Goal: Find specific page/section: Find specific page/section

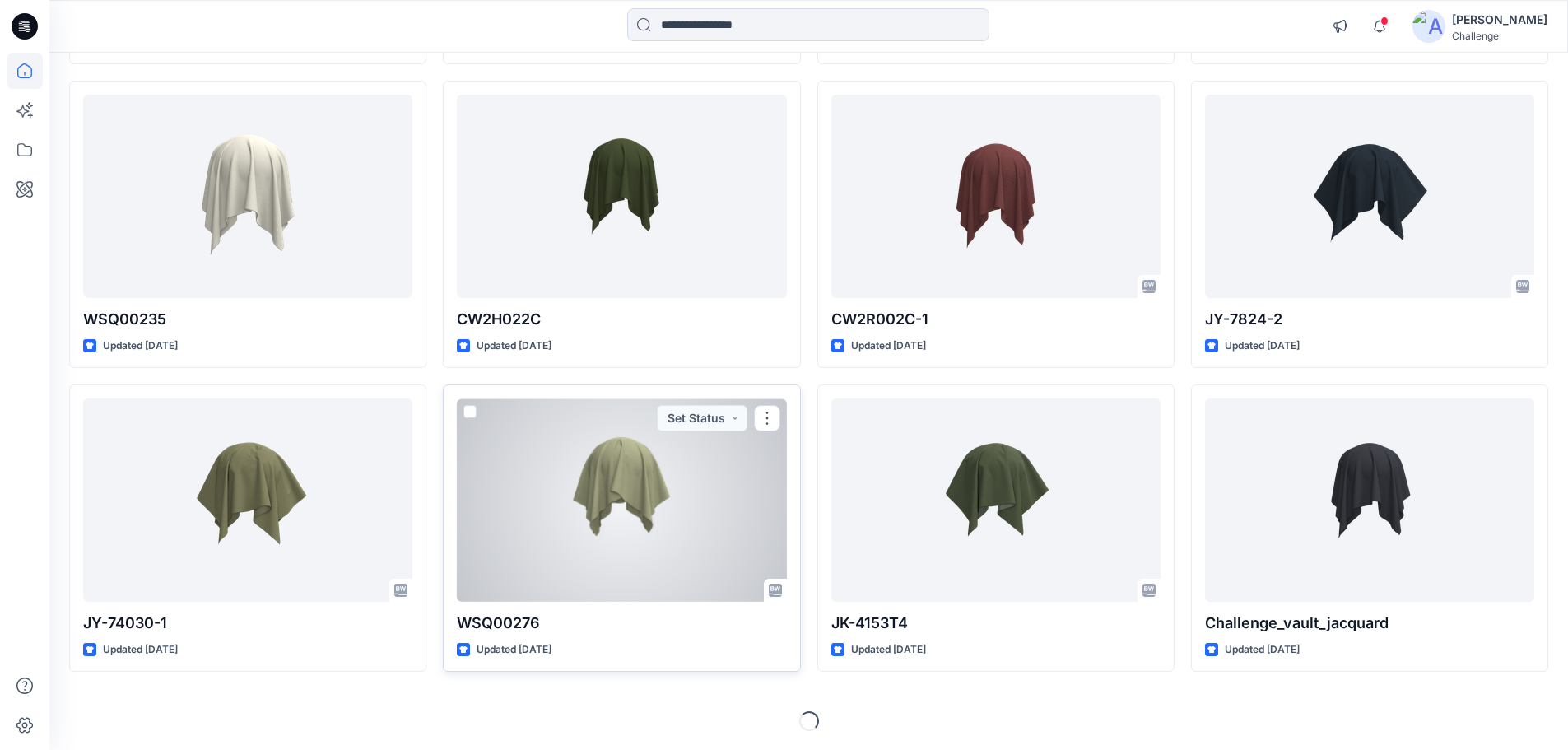
scroll to position [4104, 0]
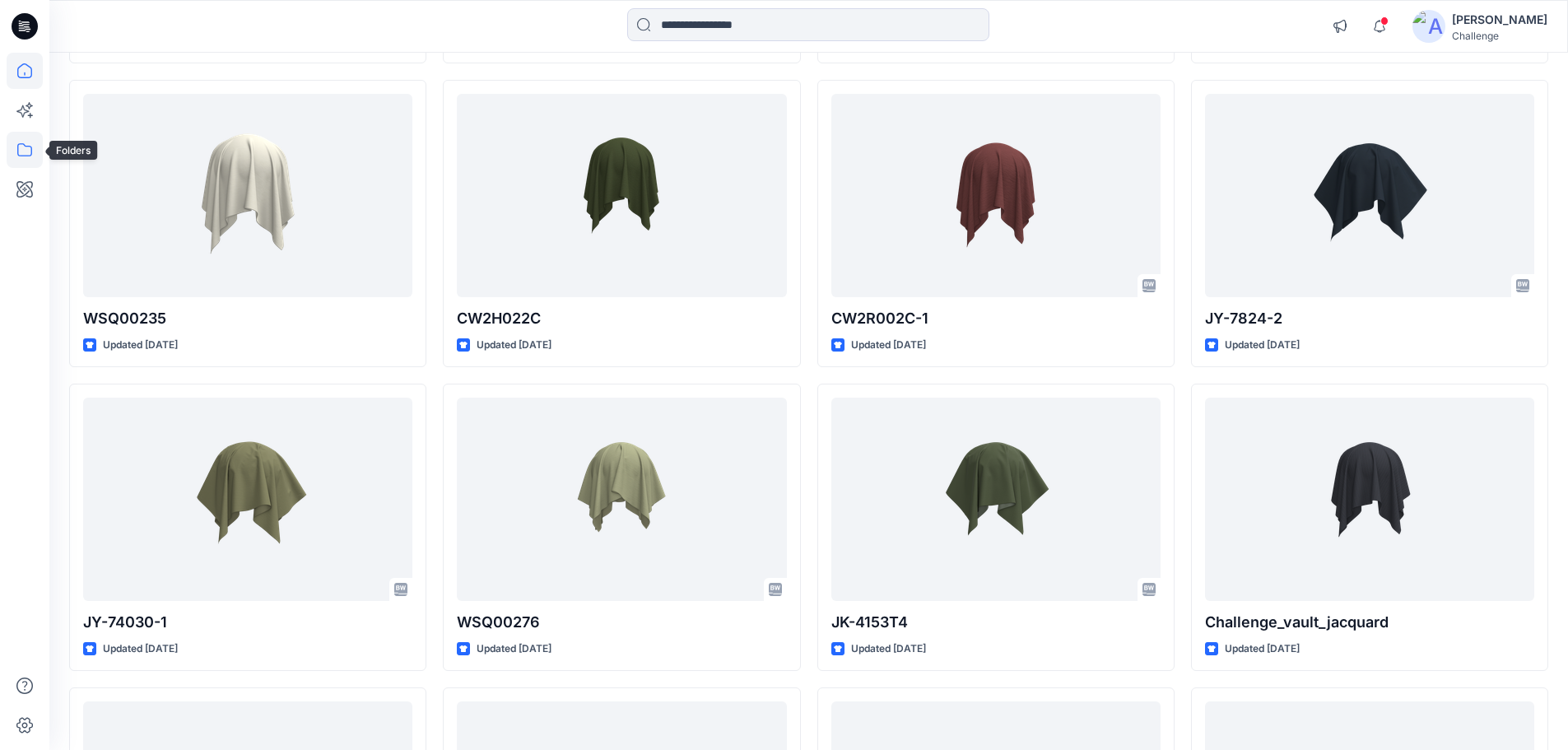
click at [29, 161] on icon at bounding box center [25, 150] width 36 height 36
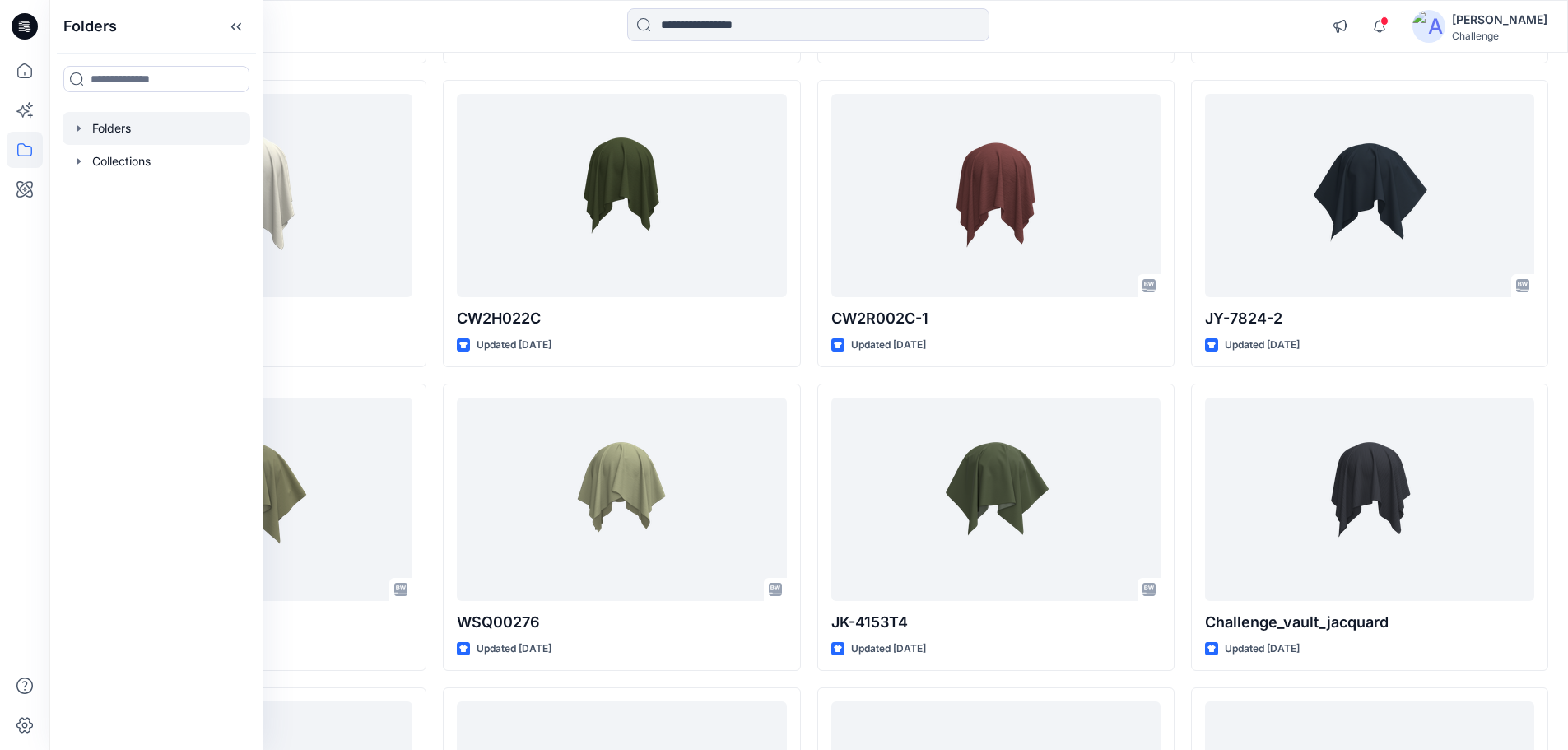
click at [80, 125] on icon "button" at bounding box center [78, 128] width 13 height 13
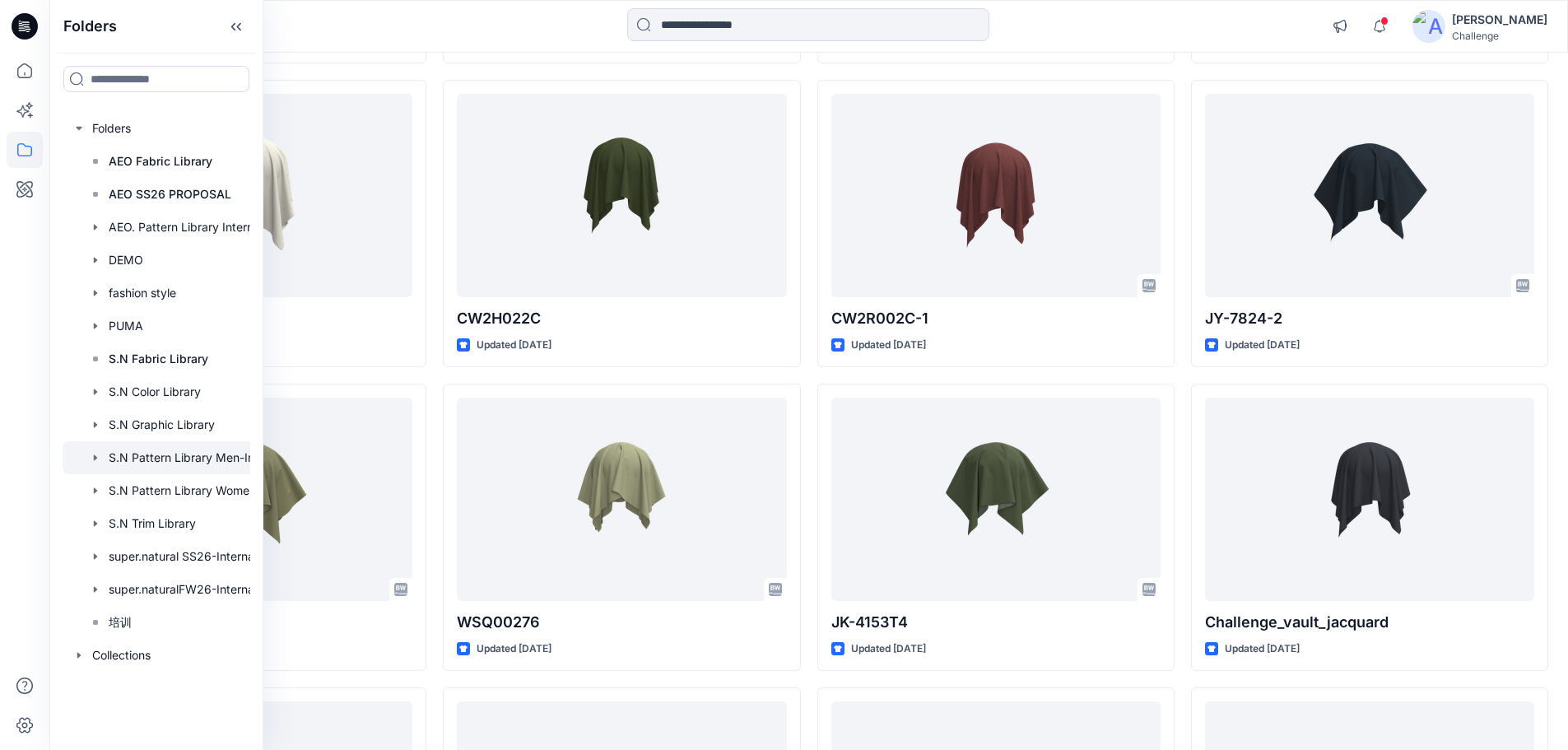
click at [188, 453] on div at bounding box center [178, 458] width 230 height 33
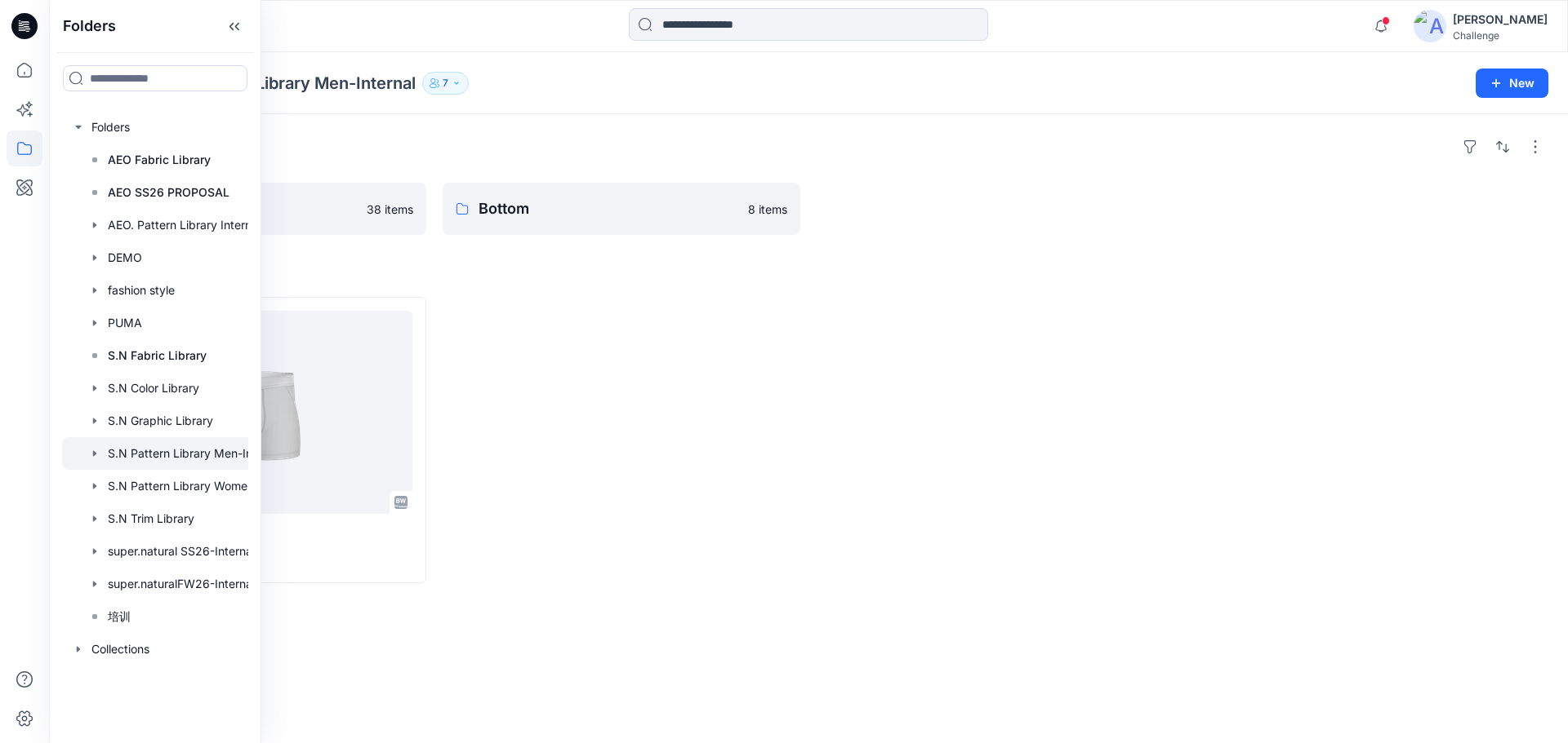
click at [657, 308] on div at bounding box center [621, 441] width 357 height 286
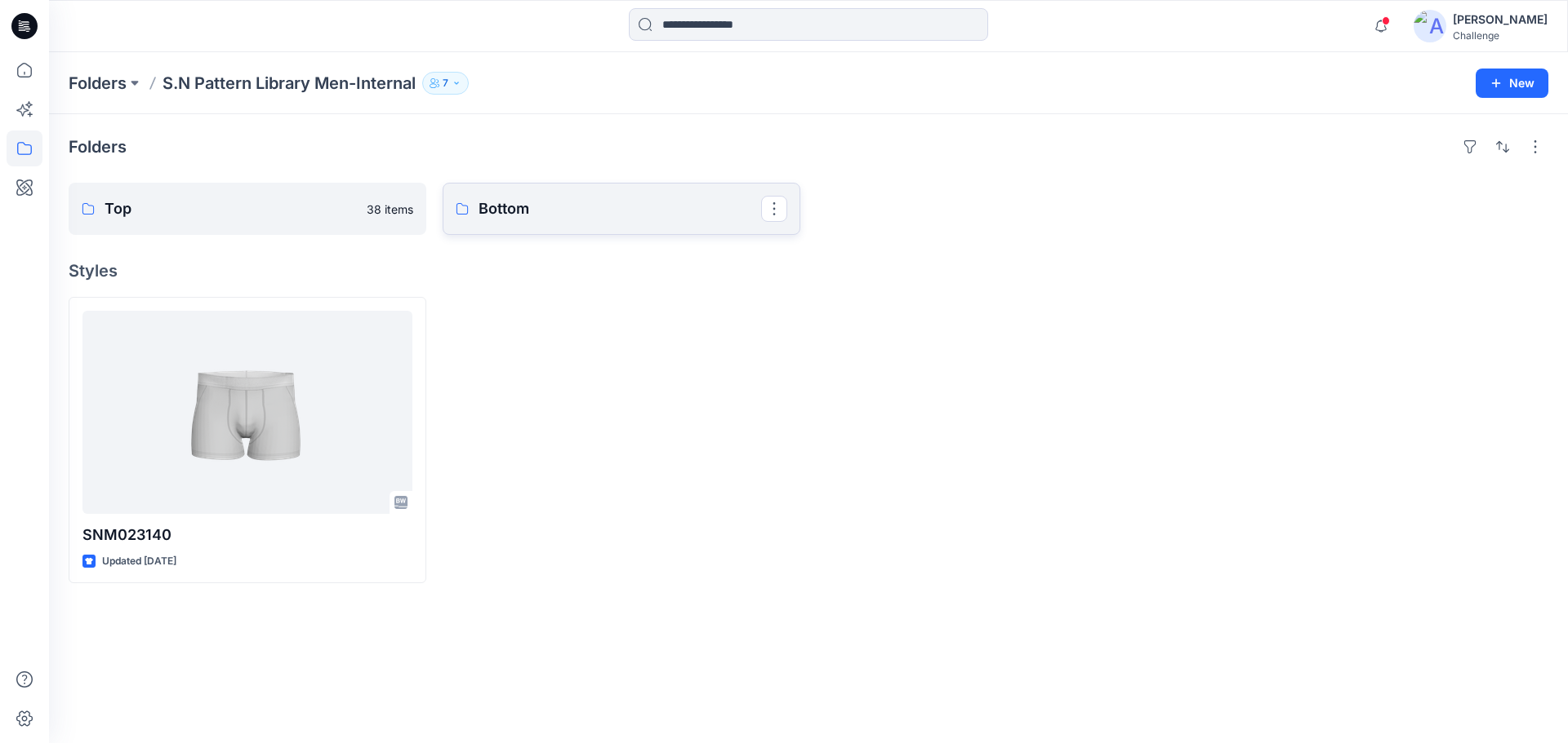
click at [520, 226] on link "Bottom" at bounding box center [621, 209] width 357 height 52
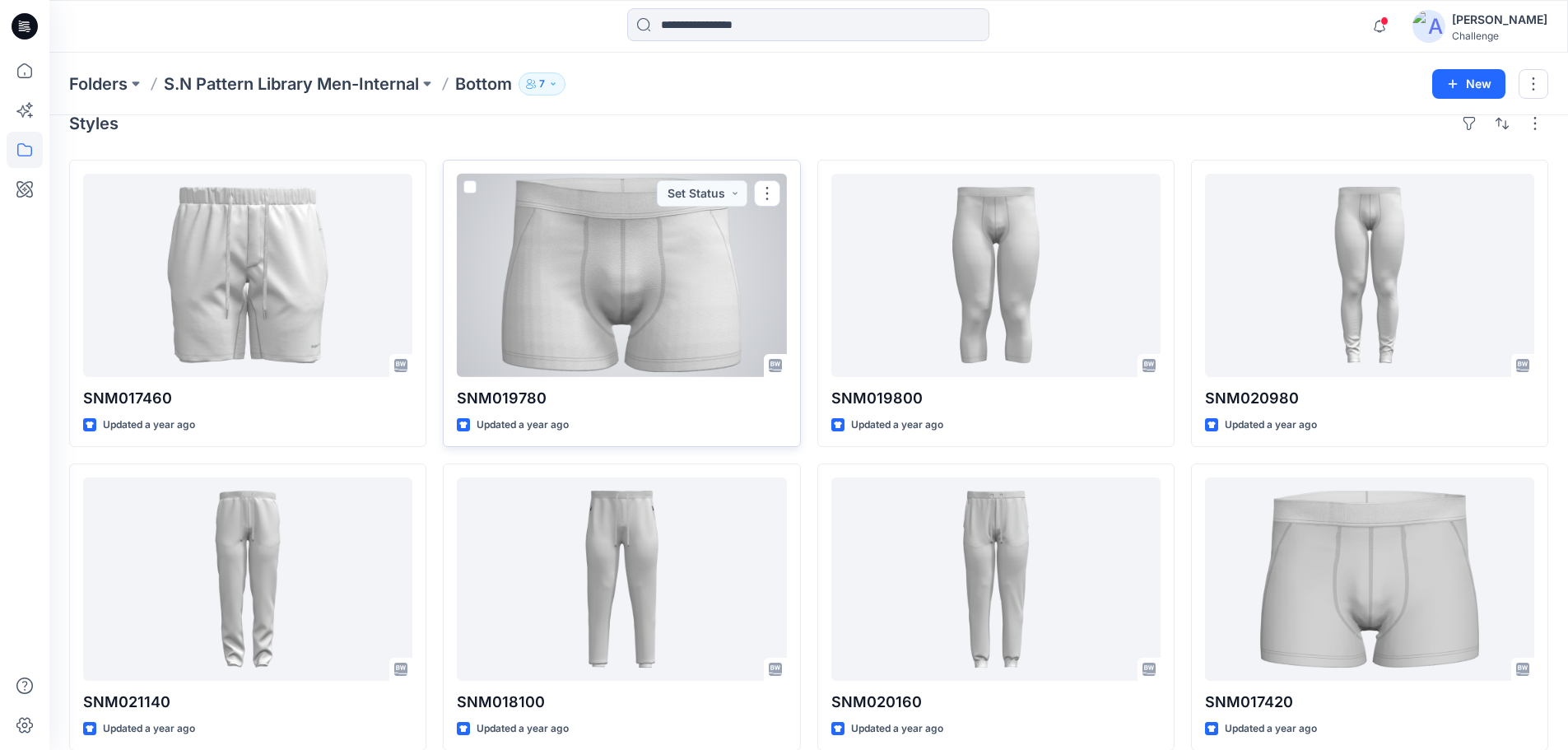
scroll to position [46, 0]
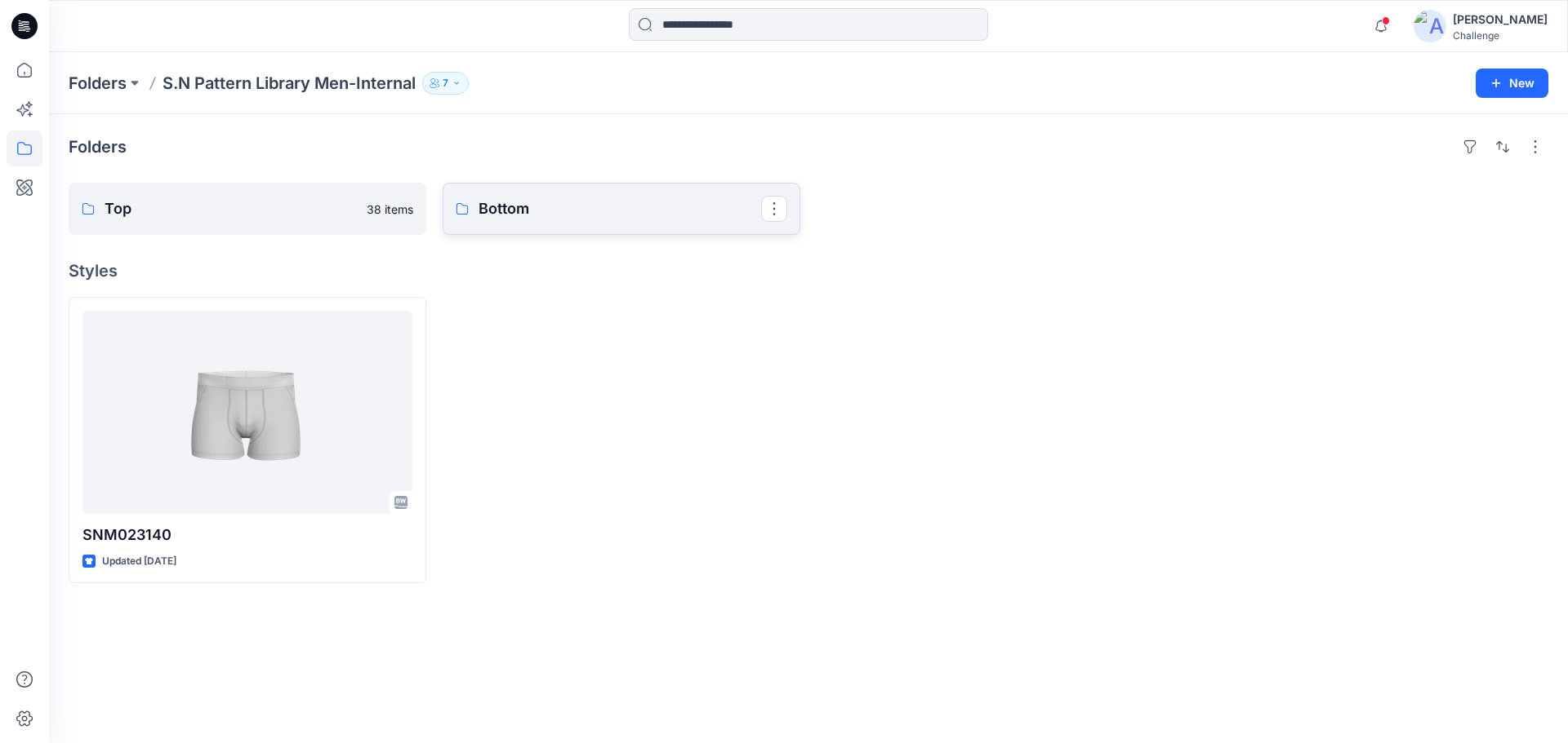
click at [548, 213] on p "Bottom" at bounding box center [619, 209] width 282 height 23
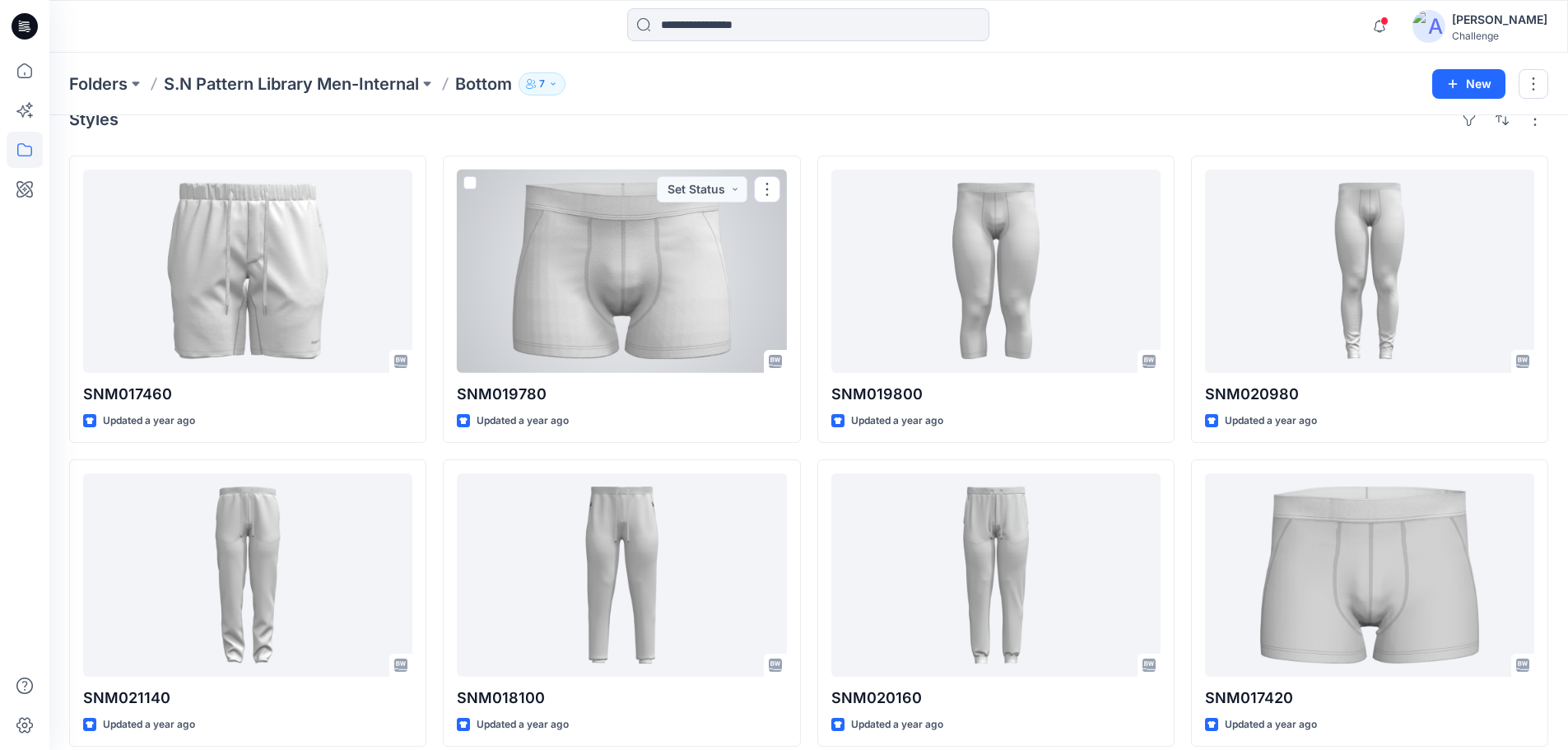
scroll to position [46, 0]
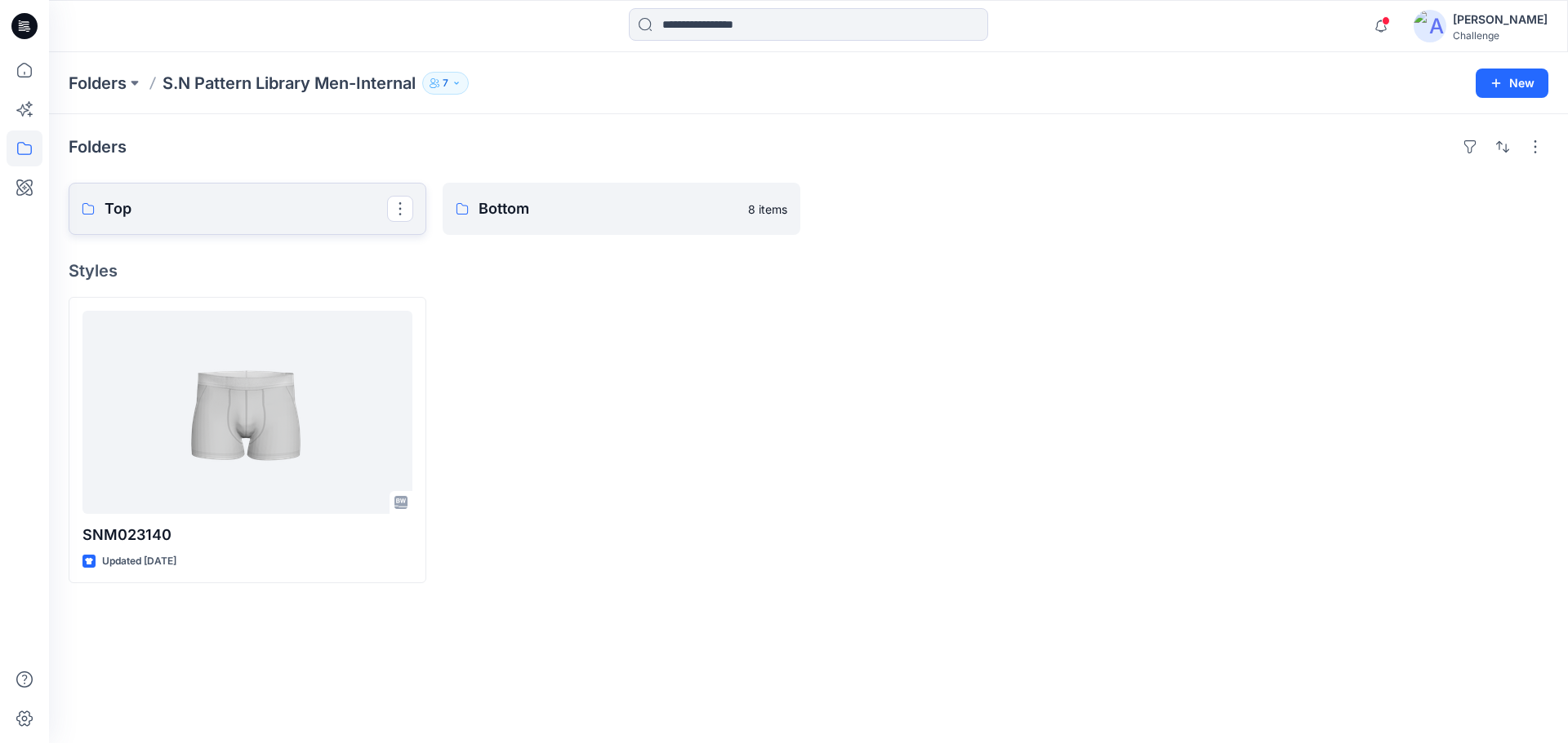
click at [165, 205] on p "Top" at bounding box center [246, 209] width 282 height 23
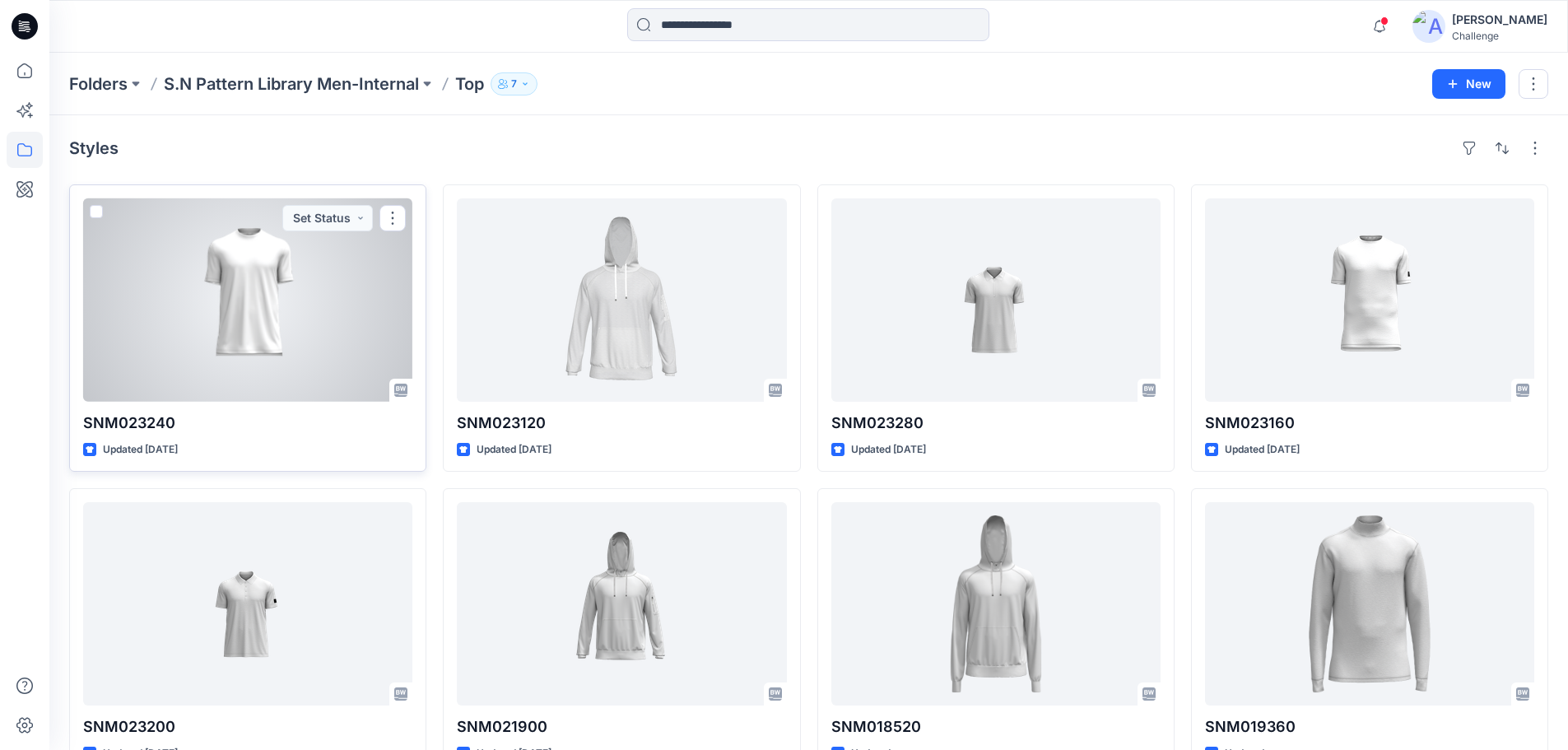
click at [288, 269] on div at bounding box center [248, 300] width 329 height 204
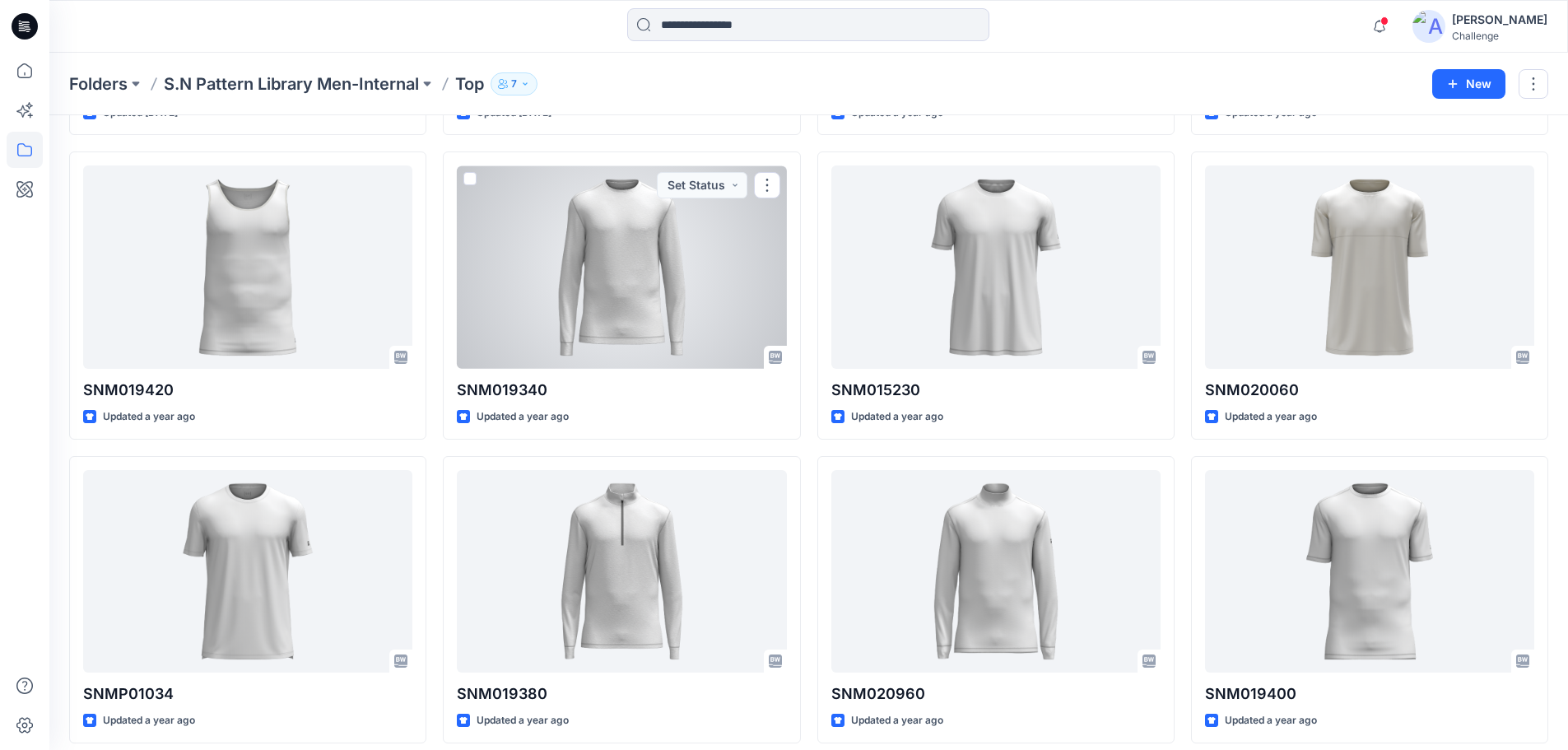
scroll to position [659, 0]
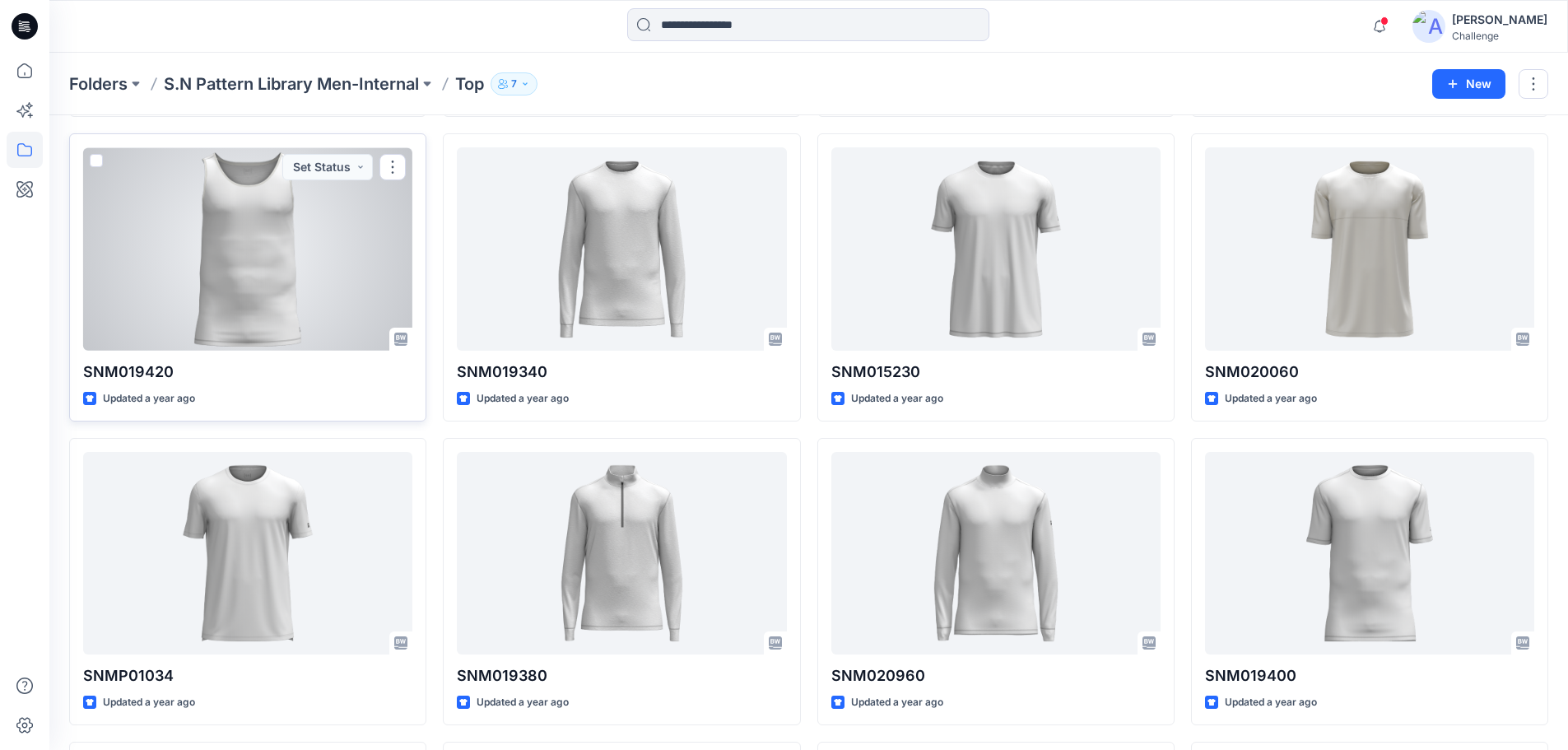
click at [219, 249] on div at bounding box center [248, 249] width 329 height 204
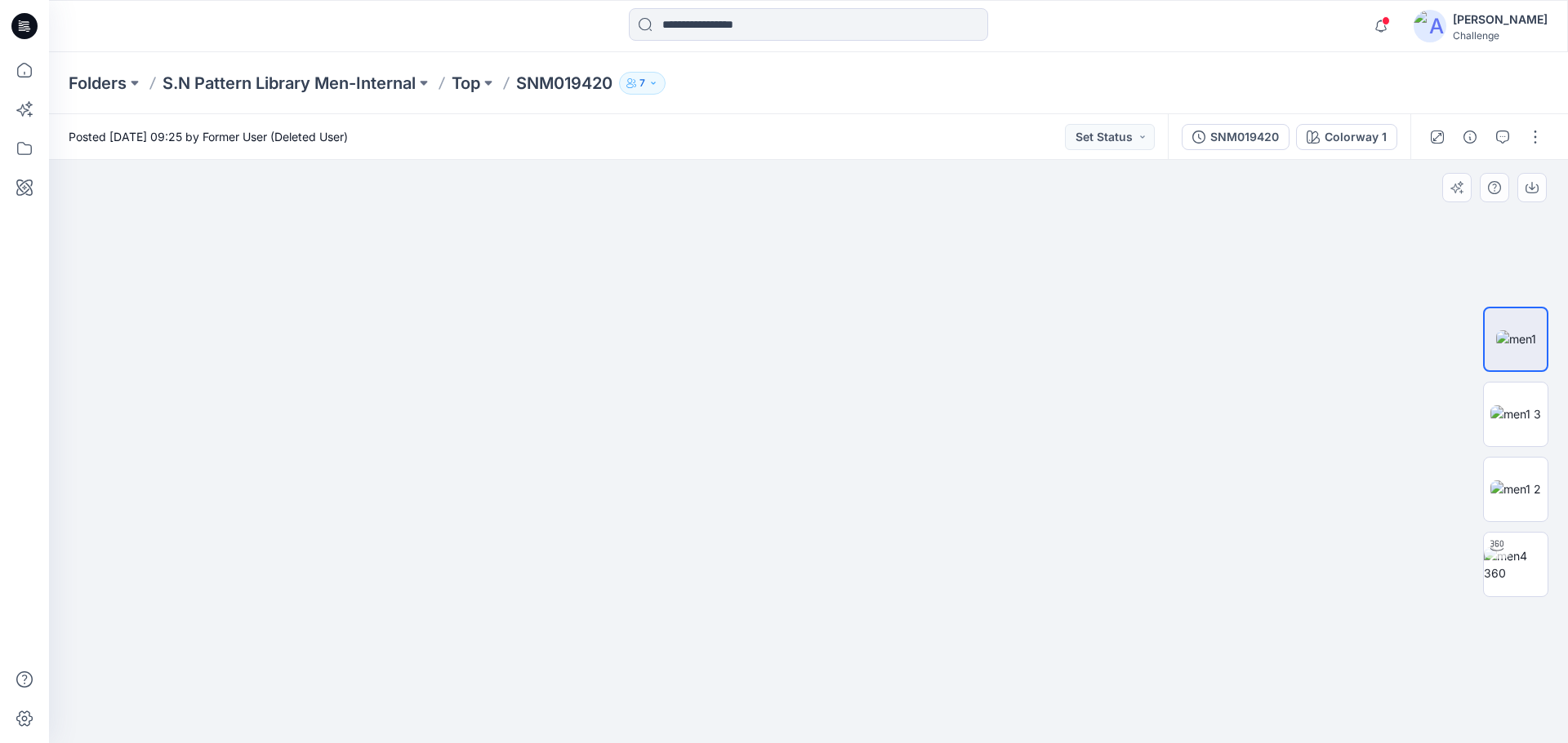
drag, startPoint x: 796, startPoint y: 413, endPoint x: 801, endPoint y: 324, distance: 89.1
click at [801, 324] on img at bounding box center [808, 248] width 1225 height 994
drag, startPoint x: 807, startPoint y: 284, endPoint x: 784, endPoint y: 532, distance: 249.1
click at [784, 532] on img at bounding box center [808, 372] width 1225 height 745
click at [1509, 582] on img at bounding box center [1515, 565] width 64 height 34
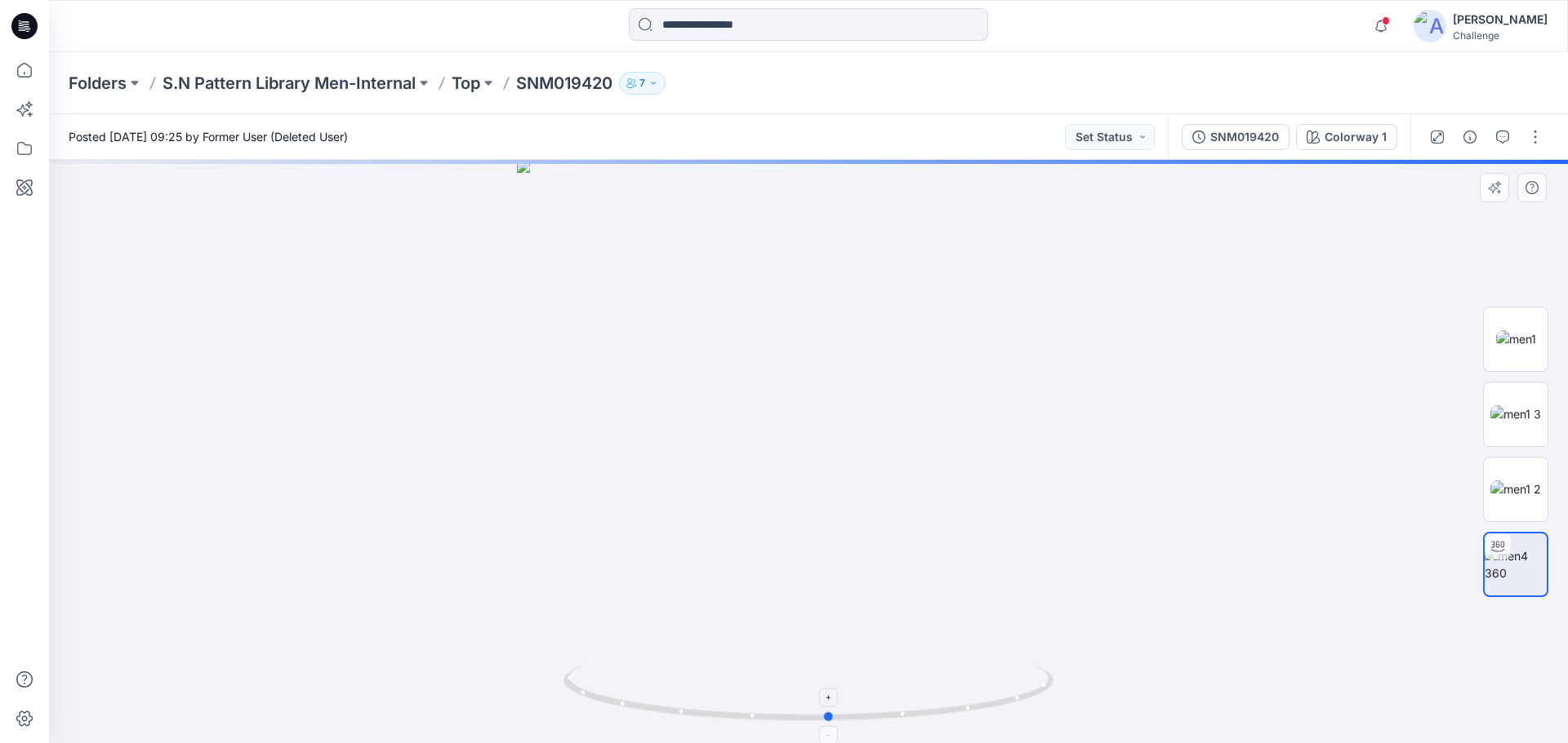
drag, startPoint x: 812, startPoint y: 717, endPoint x: 833, endPoint y: 710, distance: 22.1
click at [833, 710] on icon at bounding box center [810, 695] width 494 height 61
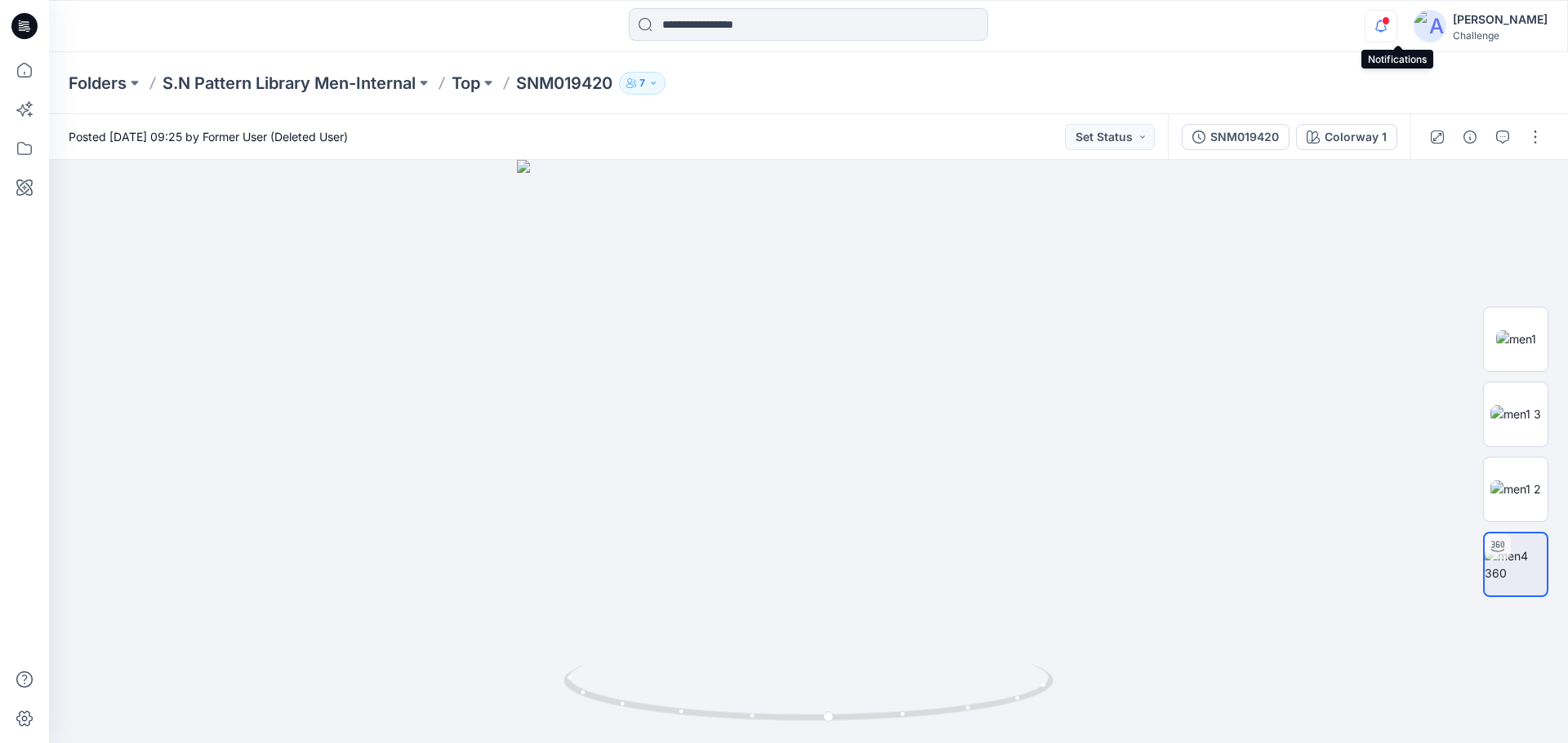
click at [1389, 26] on icon "button" at bounding box center [1380, 26] width 31 height 32
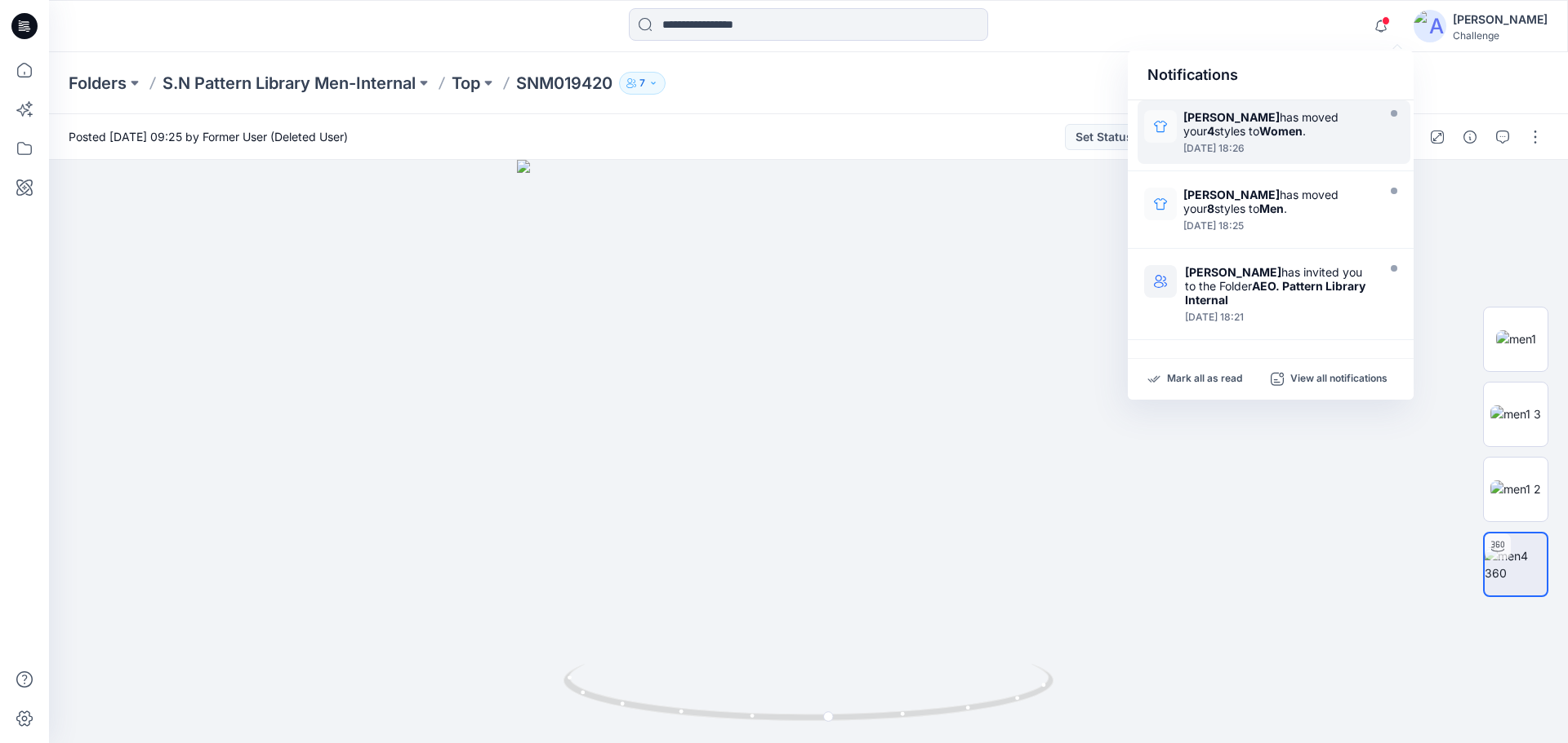
click at [1266, 108] on div "[PERSON_NAME] has moved your 4 styles to Women . [DATE] 18:26" at bounding box center [1274, 132] width 273 height 64
